Goal: Task Accomplishment & Management: Manage account settings

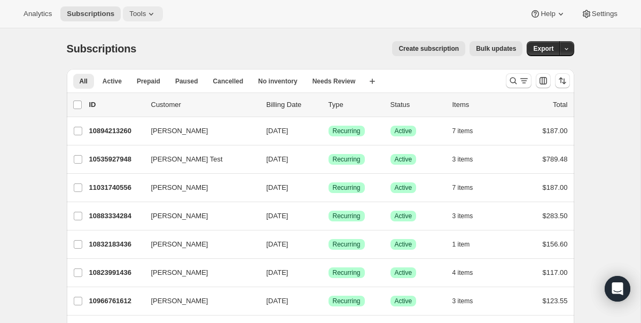
click at [153, 14] on icon at bounding box center [151, 14] width 4 height 3
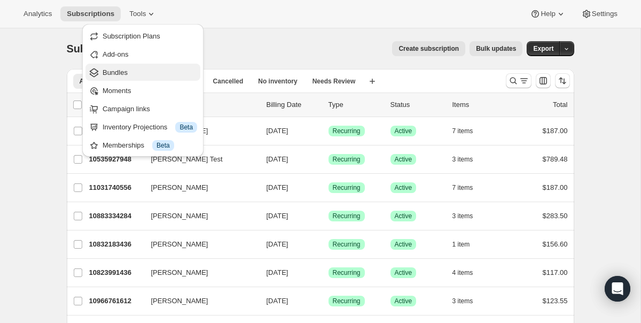
click at [139, 66] on button "Bundles" at bounding box center [142, 72] width 115 height 17
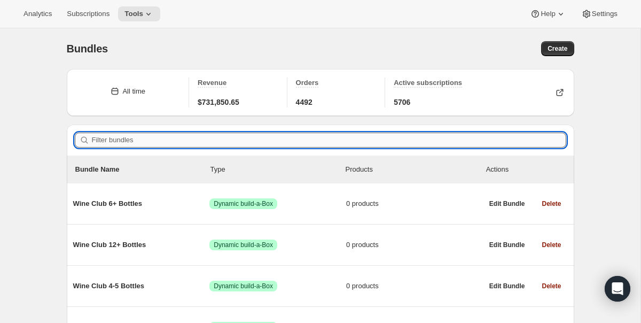
click at [165, 137] on input "Filter bundles" at bounding box center [329, 140] width 474 height 15
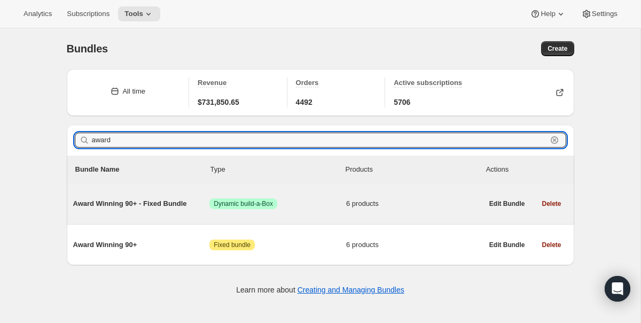
type input "award"
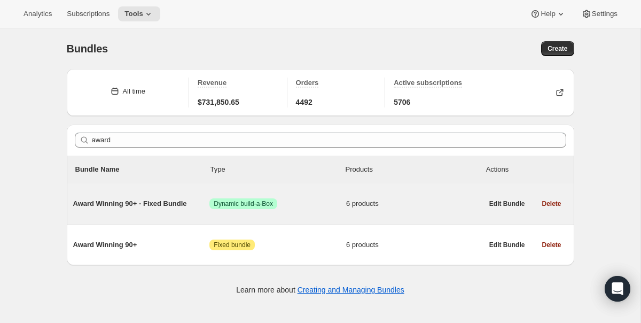
click at [143, 206] on span "Award Winning 90+ - Fixed Bundle" at bounding box center [141, 203] width 137 height 11
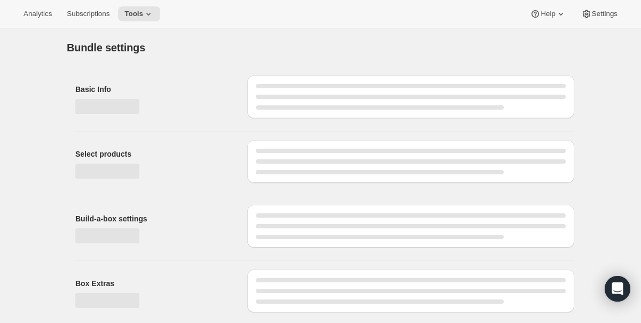
type input "Award Winning 90+ - Fixed Bundle"
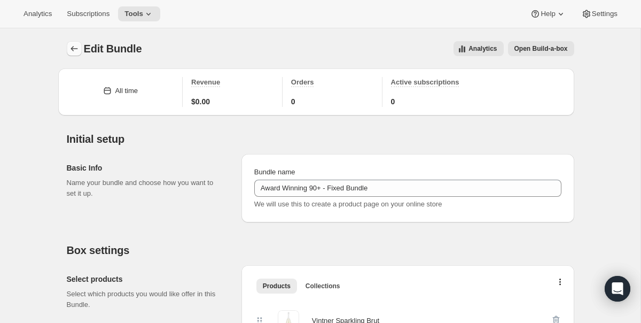
click at [72, 54] on button "Bundles" at bounding box center [74, 48] width 15 height 15
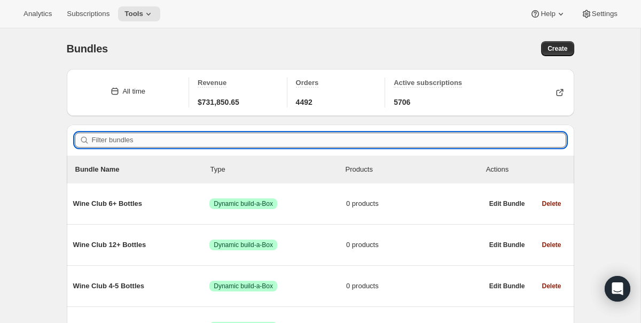
click at [181, 142] on input "Filter bundles" at bounding box center [329, 140] width 474 height 15
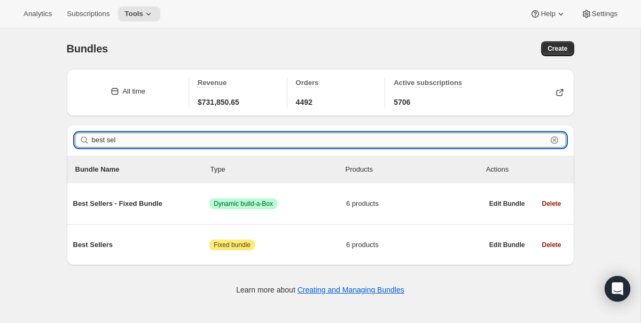
type input "best sell"
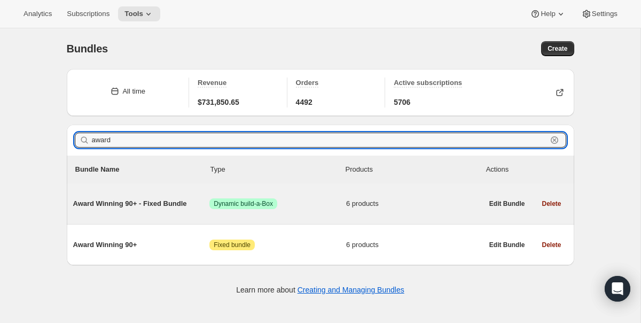
type input "award"
click at [149, 206] on span "Award Winning 90+ - Fixed Bundle" at bounding box center [141, 203] width 137 height 11
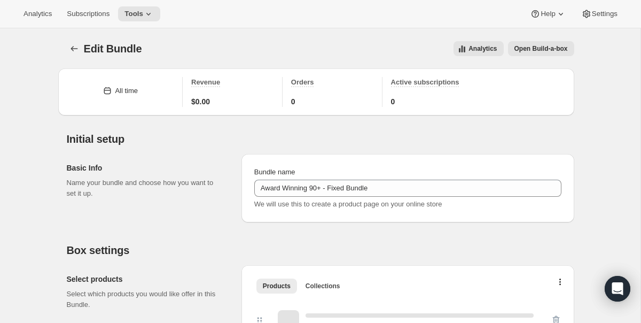
type input "Award Winning 90+ - Fixed Bundle"
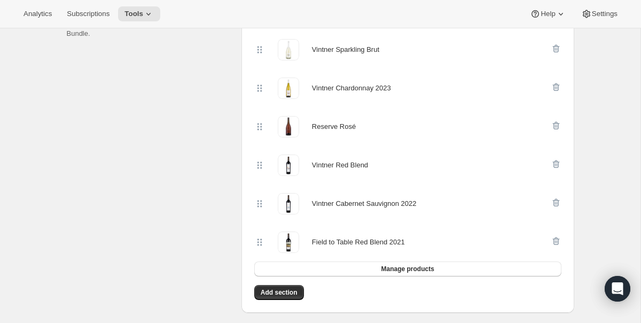
scroll to position [274, 0]
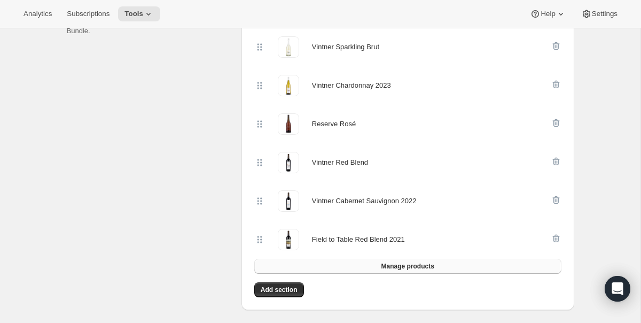
click at [411, 264] on span "Manage products" at bounding box center [407, 266] width 53 height 9
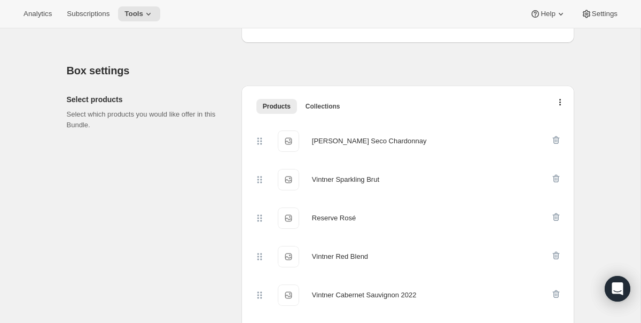
scroll to position [178, 0]
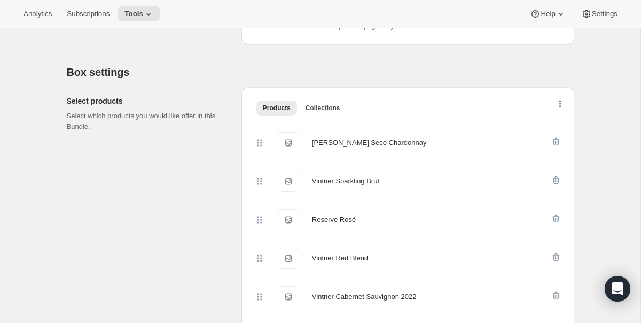
click at [561, 105] on button "button" at bounding box center [560, 106] width 11 height 11
click at [531, 79] on div "Select products Select which products you would like offer in this Bundle. Prod…" at bounding box center [321, 242] width 508 height 327
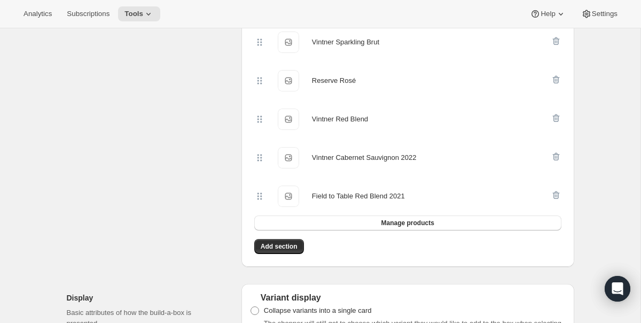
scroll to position [320, 0]
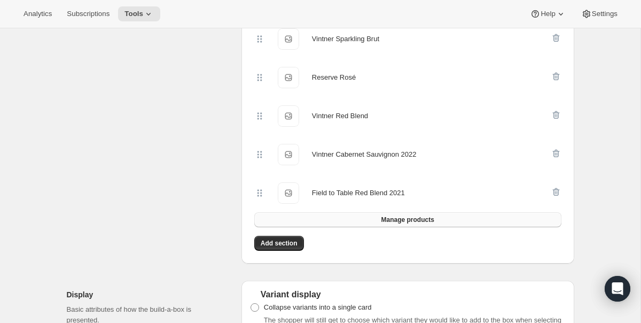
click at [390, 222] on span "Manage products" at bounding box center [407, 219] width 53 height 9
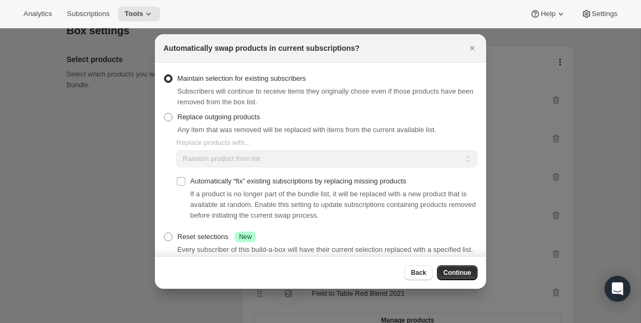
scroll to position [31, 0]
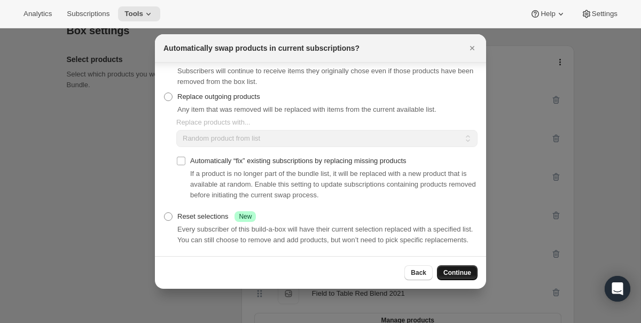
click at [468, 271] on span "Continue" at bounding box center [457, 272] width 28 height 9
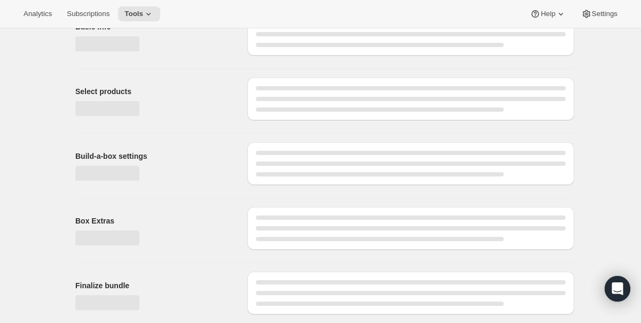
scroll to position [220, 0]
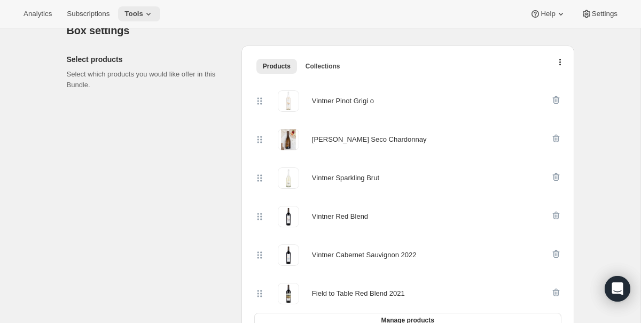
click at [160, 11] on button "Tools" at bounding box center [139, 13] width 42 height 15
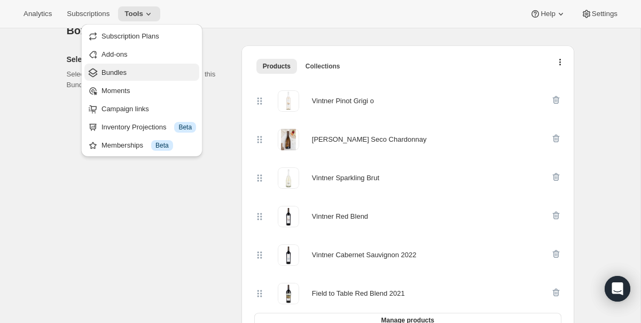
click at [145, 80] on button "Bundles" at bounding box center [141, 72] width 115 height 17
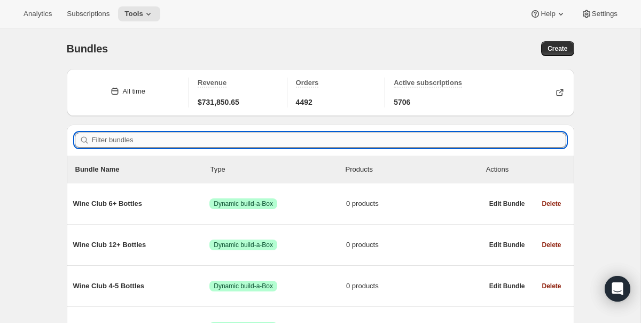
click at [160, 141] on input "Filter bundles" at bounding box center [329, 140] width 474 height 15
type input "b"
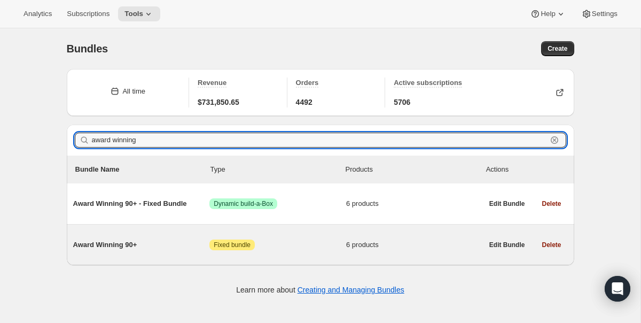
type input "award winning"
click at [147, 239] on span "Award Winning 90+" at bounding box center [141, 244] width 137 height 11
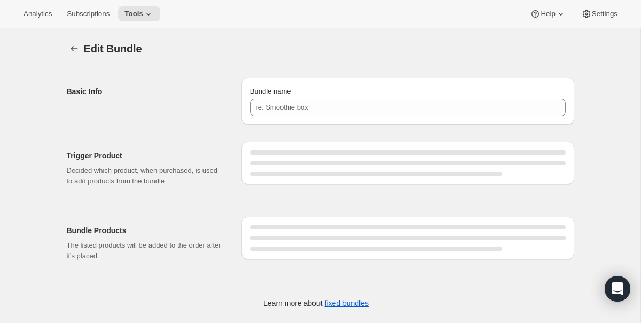
type input "Award Winning 90+"
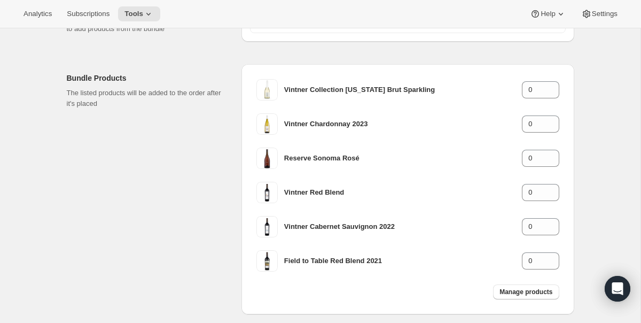
scroll to position [153, 0]
click at [528, 285] on button "Manage products" at bounding box center [526, 291] width 66 height 15
type input "1"
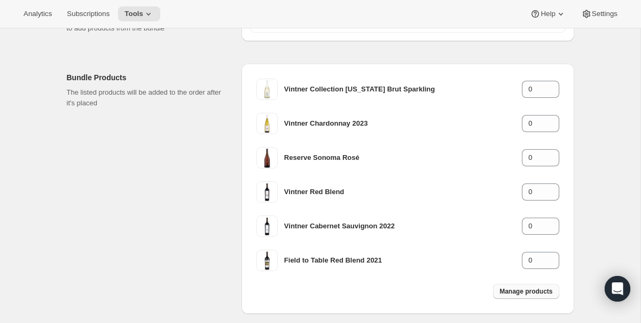
type input "1"
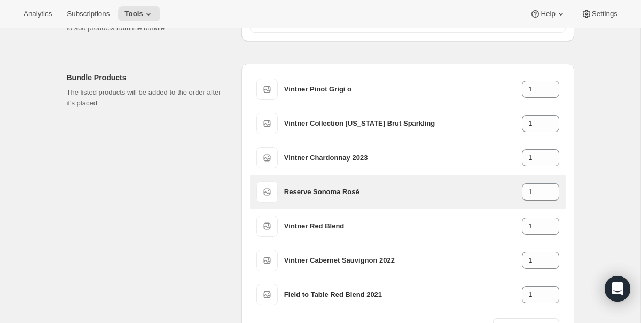
scroll to position [243, 0]
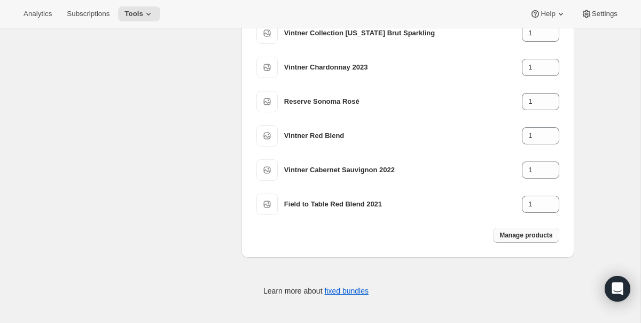
click at [515, 234] on span "Manage products" at bounding box center [526, 235] width 53 height 9
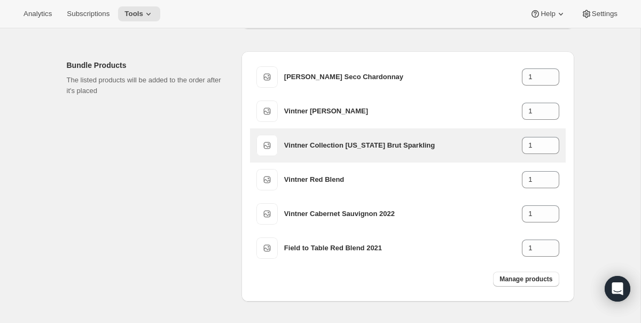
scroll to position [166, 0]
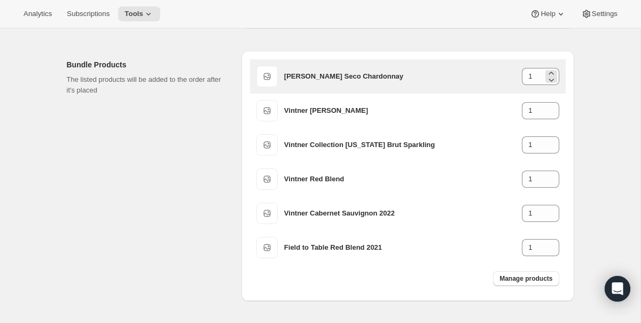
click at [544, 74] on div "1" at bounding box center [540, 76] width 37 height 17
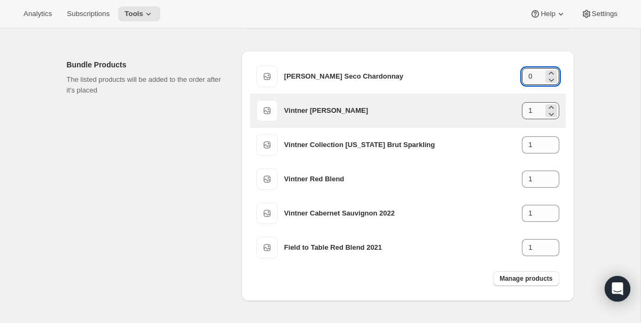
type input "0"
click at [534, 114] on input "1" at bounding box center [532, 110] width 21 height 17
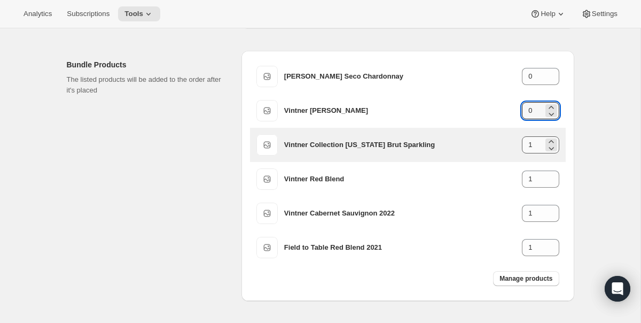
type input "0"
click at [532, 146] on input "1" at bounding box center [532, 144] width 21 height 17
drag, startPoint x: 532, startPoint y: 146, endPoint x: 517, endPoint y: 146, distance: 15.5
click at [518, 146] on div "Vintner Collection [US_STATE] Brut Sparkling 1" at bounding box center [421, 144] width 275 height 17
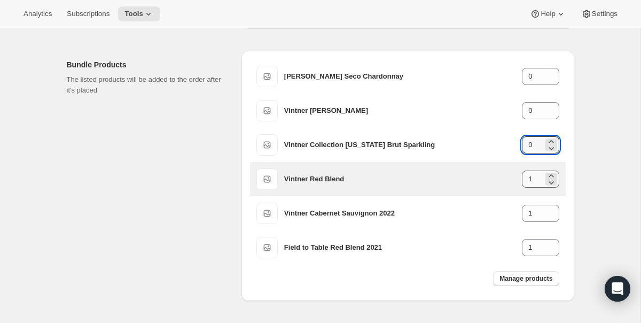
type input "0"
drag, startPoint x: 537, startPoint y: 180, endPoint x: 509, endPoint y: 179, distance: 28.3
click at [510, 180] on div "Vintner Red Blend 1" at bounding box center [421, 178] width 275 height 17
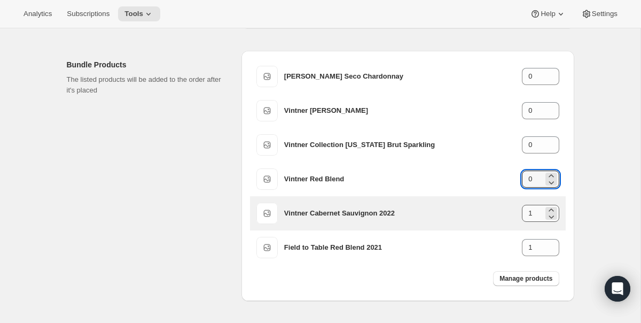
type input "0"
drag, startPoint x: 536, startPoint y: 215, endPoint x: 507, endPoint y: 209, distance: 29.4
click at [509, 215] on div "Vintner Cabernet Sauvignon 2022 1" at bounding box center [421, 213] width 275 height 17
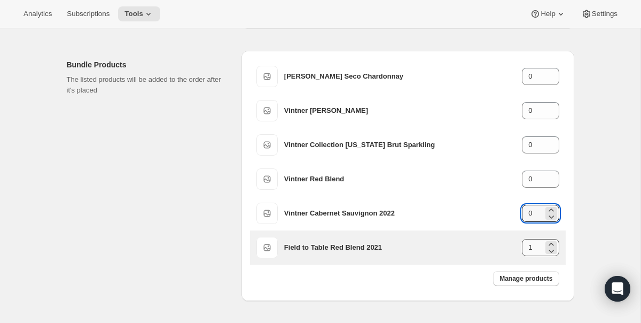
type input "0"
drag, startPoint x: 534, startPoint y: 249, endPoint x: 491, endPoint y: 247, distance: 43.3
click at [492, 249] on div "Field to Table Red Blend 2021 1" at bounding box center [421, 247] width 275 height 17
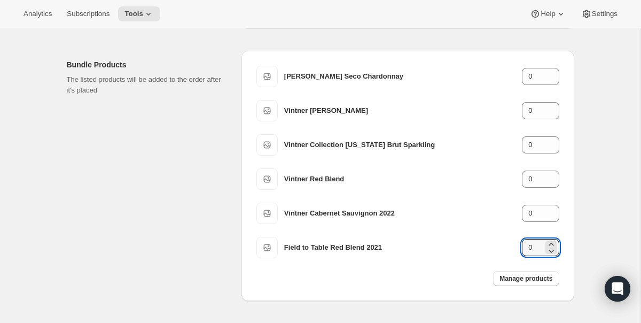
type input "0"
click at [601, 191] on div "Edit Bundle. This page is ready Edit Bundle Basic Info Bundle name Award Winnin…" at bounding box center [320, 114] width 641 height 503
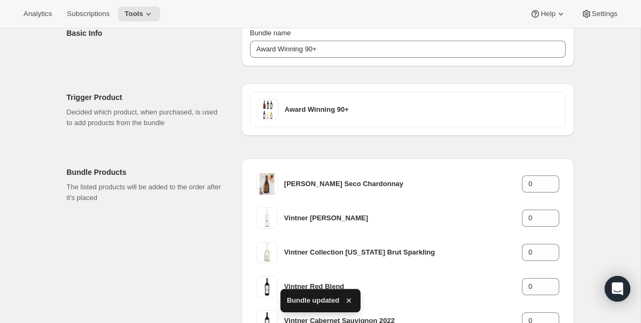
scroll to position [42, 0]
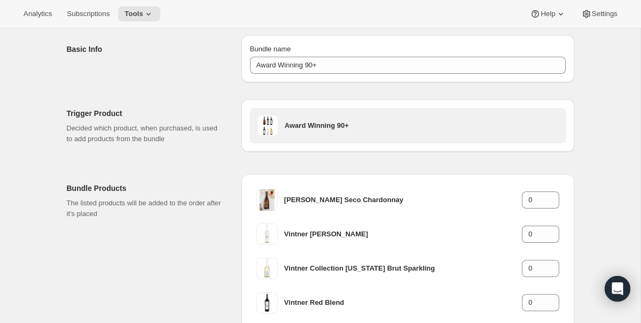
click at [319, 125] on h3 "Award Winning 90+" at bounding box center [422, 125] width 274 height 11
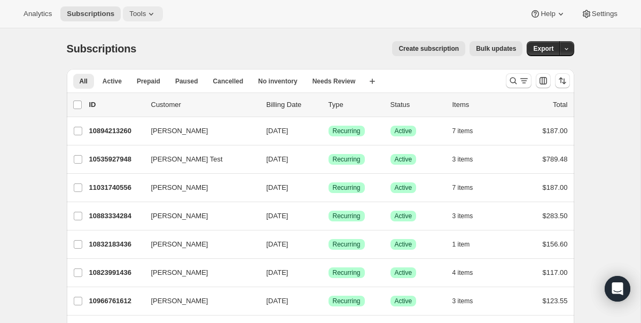
click at [154, 18] on icon at bounding box center [151, 14] width 11 height 11
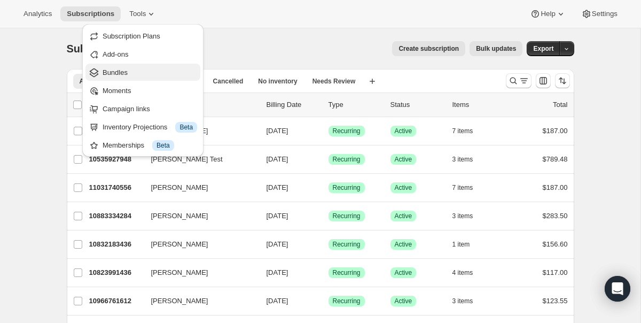
click at [143, 71] on span "Bundles" at bounding box center [150, 72] width 95 height 11
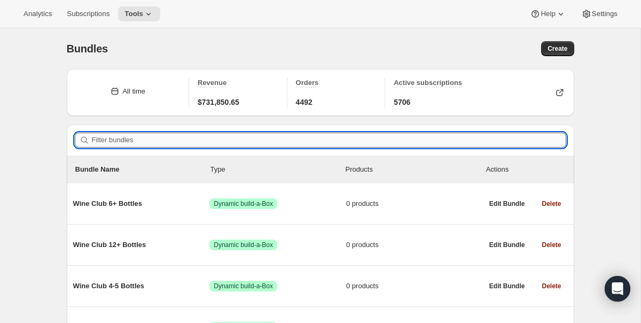
click at [205, 141] on input "Filter bundles" at bounding box center [329, 140] width 474 height 15
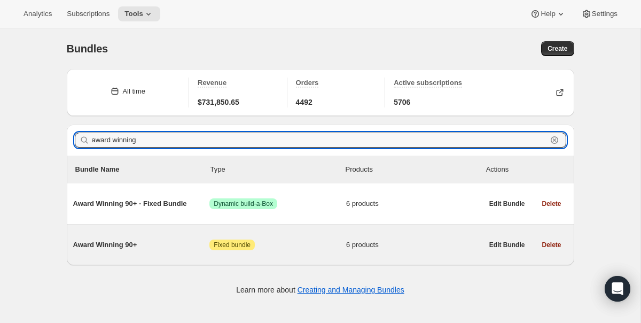
type input "award winning"
click at [123, 245] on span "Award Winning 90+" at bounding box center [141, 244] width 137 height 11
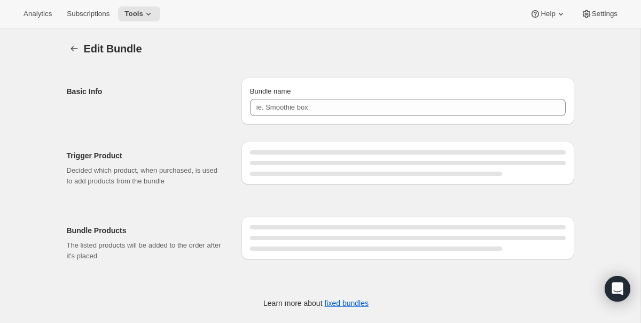
type input "Award Winning 90+"
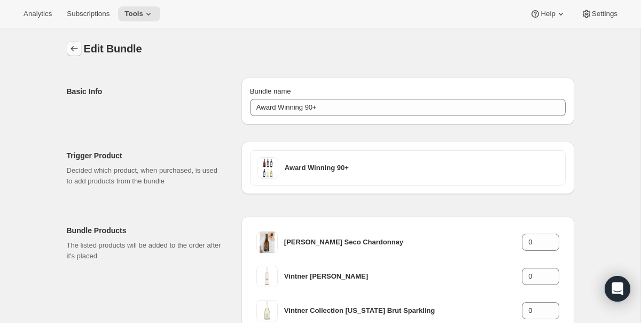
click at [76, 54] on button "Bundles" at bounding box center [74, 48] width 15 height 15
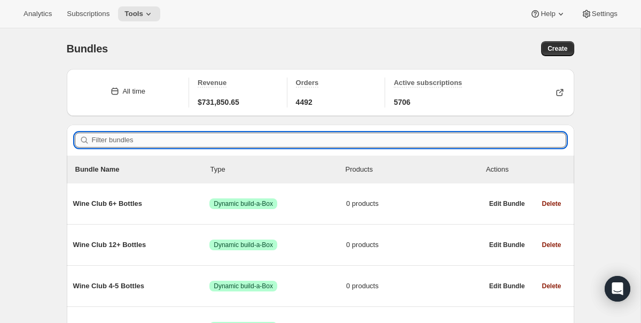
click at [194, 139] on input "Filter bundles" at bounding box center [329, 140] width 474 height 15
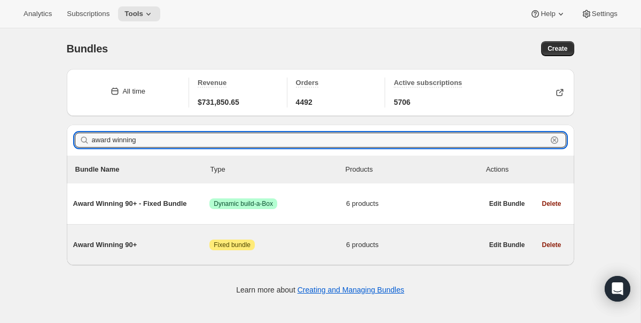
type input "award winning"
click at [121, 244] on span "Award Winning 90+" at bounding box center [141, 244] width 137 height 11
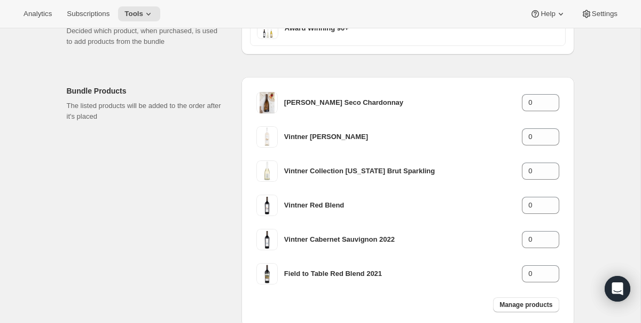
scroll to position [140, 0]
click at [636, 81] on div "Edit Bundle. This page is ready Edit Bundle Basic Info Bundle name Award Winnin…" at bounding box center [320, 139] width 641 height 503
click at [203, 163] on div "Bundle Products The listed products will be added to the order after it's placed" at bounding box center [150, 201] width 166 height 250
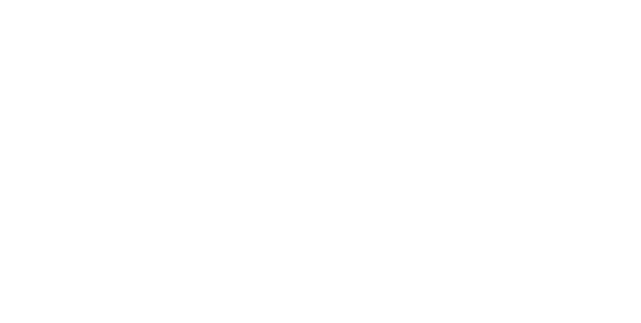
type input "Award Winning 90+"
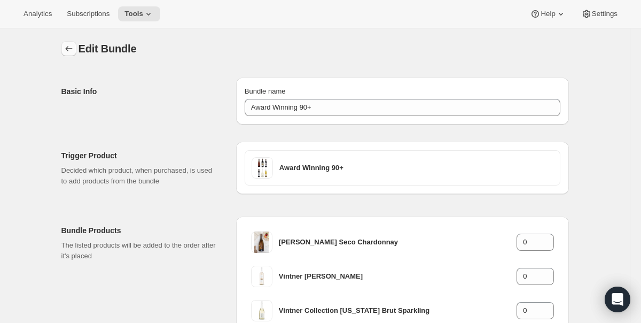
click at [65, 47] on icon "Bundles" at bounding box center [69, 48] width 11 height 11
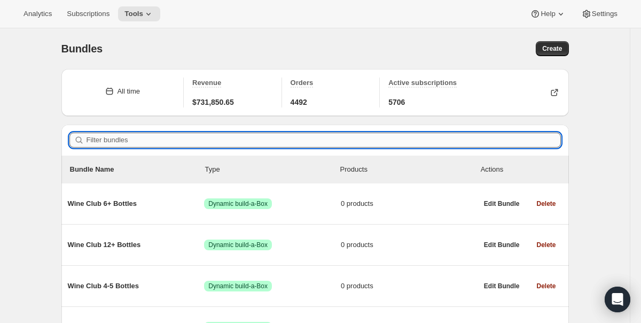
click at [141, 138] on input "Filter bundles" at bounding box center [324, 140] width 474 height 15
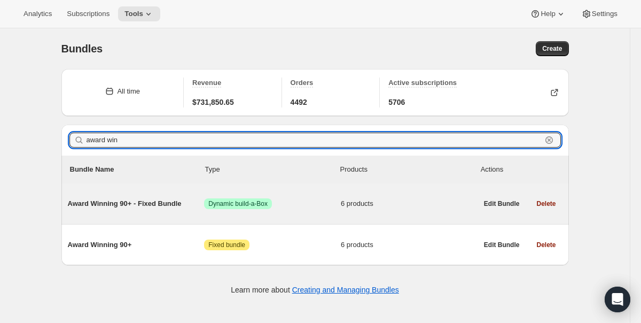
type input "award win"
click at [154, 205] on span "Award Winning 90+ - Fixed Bundle" at bounding box center [136, 203] width 137 height 11
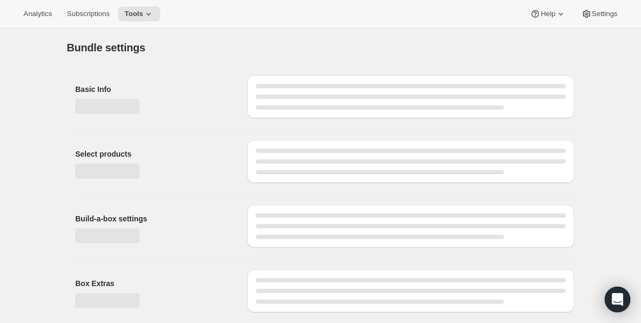
type input "Award Winning 90+ - Fixed Bundle"
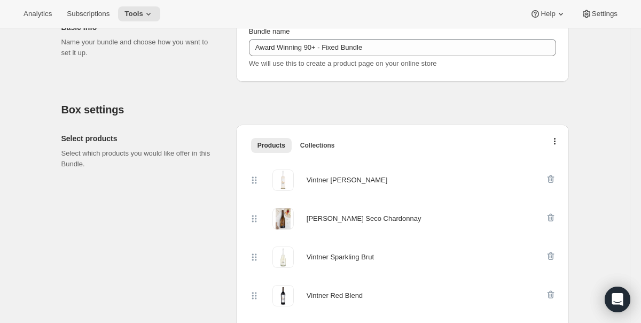
scroll to position [181, 0]
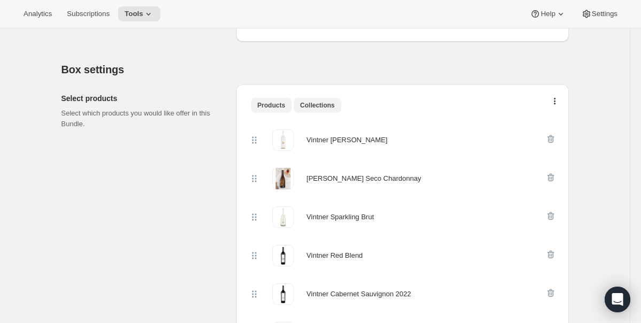
click at [328, 106] on span "Collections" at bounding box center [317, 105] width 35 height 9
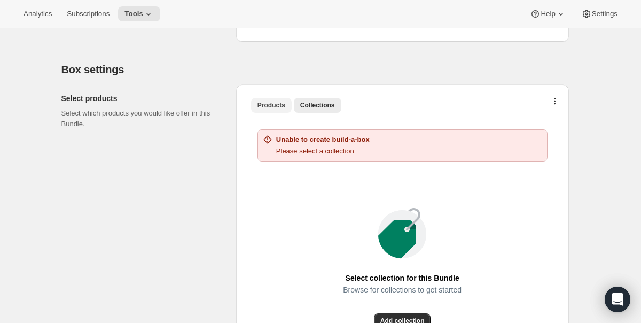
click at [274, 105] on span "Products" at bounding box center [272, 105] width 28 height 9
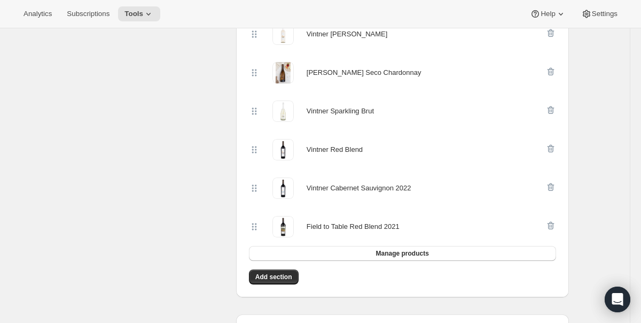
scroll to position [286, 0]
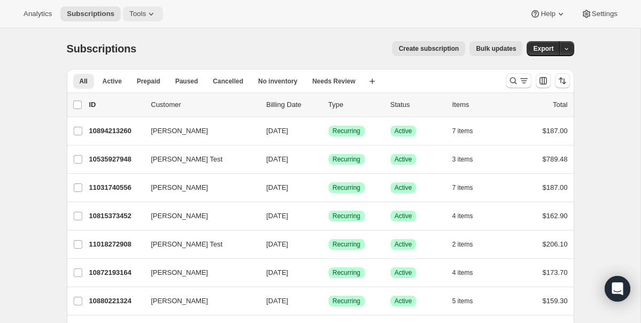
click at [149, 13] on icon at bounding box center [151, 14] width 11 height 11
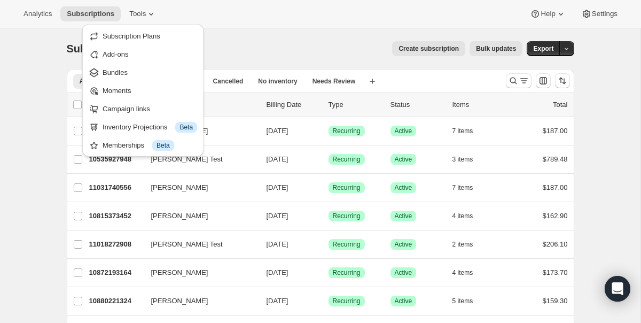
click at [269, 40] on div "Subscriptions. This page is ready Subscriptions Create subscription Bulk update…" at bounding box center [321, 48] width 508 height 41
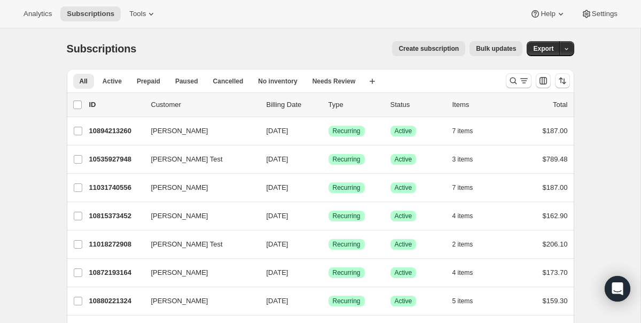
click at [297, 48] on div "Create subscription Bulk updates" at bounding box center [335, 48] width 373 height 15
click at [285, 32] on div "Subscriptions. This page is ready Subscriptions Create subscription Bulk update…" at bounding box center [321, 48] width 508 height 41
click at [283, 20] on div "Analytics Subscriptions Tools Help Settings" at bounding box center [320, 14] width 641 height 28
